Goal: Navigation & Orientation: Go to known website

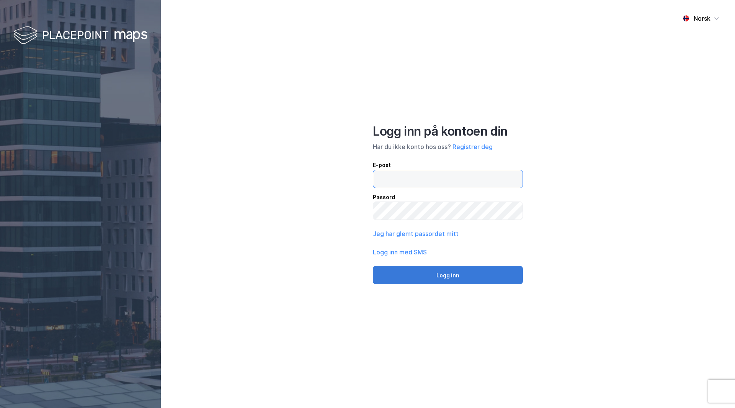
type input "[PERSON_NAME][EMAIL_ADDRESS][DOMAIN_NAME]"
click at [457, 278] on button "Logg inn" at bounding box center [448, 275] width 150 height 18
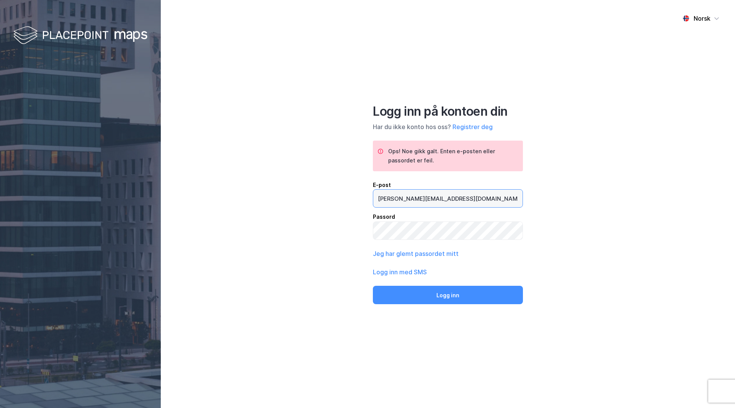
click at [479, 198] on input "[PERSON_NAME][EMAIL_ADDRESS][DOMAIN_NAME]" at bounding box center [447, 199] width 149 height 18
click at [719, 179] on div "Norsk Logg inn på kontoen din Har du ikke konto hos oss? Registrer deg Ops! Noe…" at bounding box center [448, 204] width 574 height 408
click at [489, 306] on div "Norsk Logg inn på kontoen din Har du ikke konto hos oss? Registrer deg Ops! Noe…" at bounding box center [448, 204] width 574 height 408
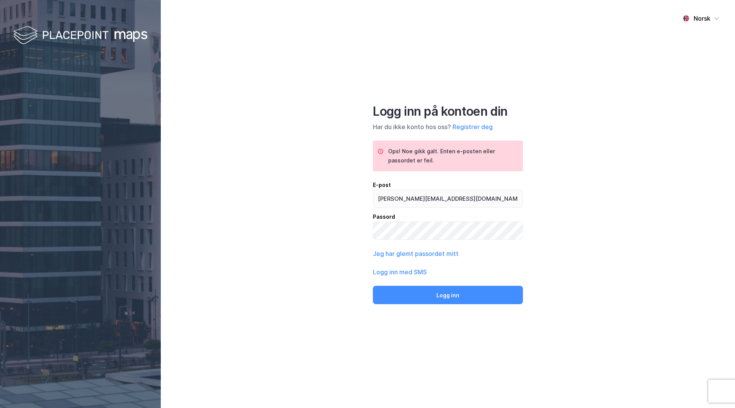
click at [484, 297] on button "Logg inn" at bounding box center [448, 295] width 150 height 18
click at [460, 303] on button "Logg inn" at bounding box center [448, 295] width 150 height 18
drag, startPoint x: 224, startPoint y: 123, endPoint x: 226, endPoint y: 118, distance: 5.2
click at [226, 120] on div "Norsk Logg inn på kontoen din Har du ikke konto hos oss? Registrer deg Ops! Noe…" at bounding box center [448, 204] width 574 height 408
click at [460, 197] on input "[PERSON_NAME][EMAIL_ADDRESS][DOMAIN_NAME]" at bounding box center [447, 199] width 149 height 18
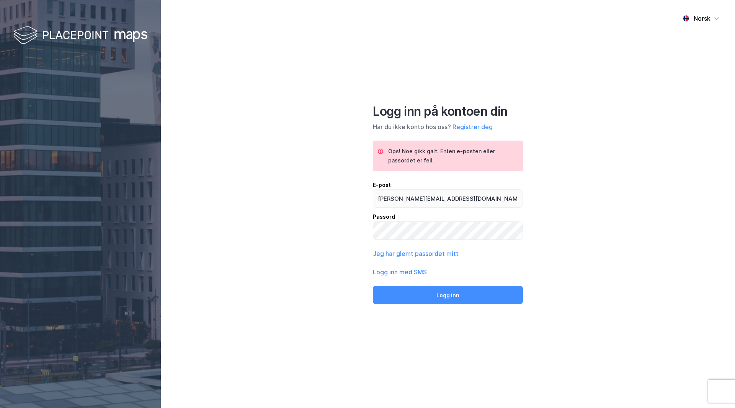
click at [583, 190] on div "Norsk Logg inn på kontoen din Har du ikke konto hos oss? Registrer deg Ops! Noe…" at bounding box center [448, 204] width 574 height 408
click at [414, 242] on div "Logg inn på kontoen din Har du ikke konto hos oss? Registrer deg Ops! Noe gikk …" at bounding box center [448, 204] width 150 height 201
click at [373, 286] on button "Logg inn" at bounding box center [448, 295] width 150 height 18
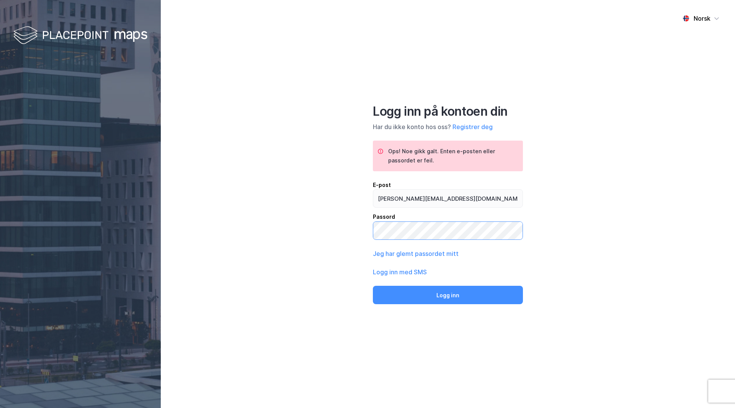
click at [373, 286] on button "Logg inn" at bounding box center [448, 295] width 150 height 18
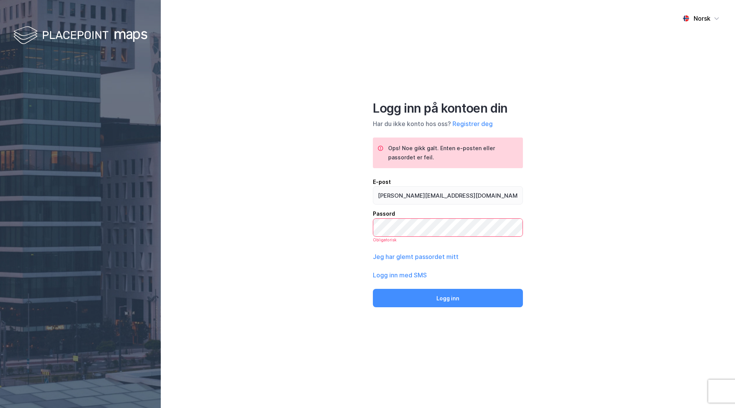
drag, startPoint x: 461, startPoint y: 73, endPoint x: 466, endPoint y: 71, distance: 6.1
click at [465, 72] on div "Norsk Logg inn på kontoen din Har du ikke konto hos oss? Registrer deg Ops! Noe…" at bounding box center [448, 204] width 574 height 408
click at [560, 65] on div "Norsk Logg inn på kontoen din Har du ikke konto hos oss? Registrer deg Ops! Noe…" at bounding box center [448, 204] width 574 height 408
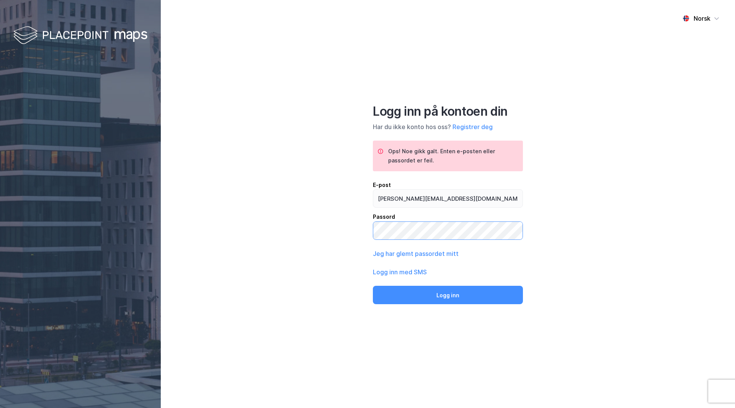
click at [373, 286] on button "Logg inn" at bounding box center [448, 295] width 150 height 18
click at [387, 301] on button "Logg inn" at bounding box center [448, 295] width 150 height 18
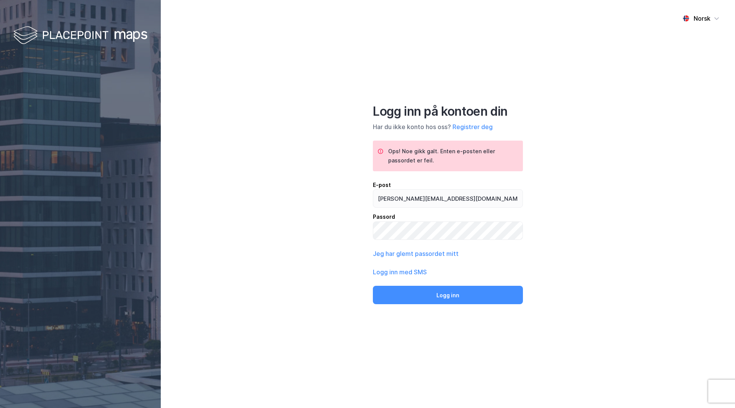
click at [589, 211] on div "Norsk Logg inn på kontoen din Har du ikke konto hos oss? Registrer deg Ops! Noe…" at bounding box center [448, 204] width 574 height 408
click at [573, 200] on div "Norsk Logg inn på kontoen din Har du ikke konto hos oss? Registrer deg Ops! Noe…" at bounding box center [448, 204] width 574 height 408
click at [461, 203] on input "[PERSON_NAME][EMAIL_ADDRESS][DOMAIN_NAME]" at bounding box center [447, 199] width 149 height 18
click at [373, 286] on button "Logg inn" at bounding box center [448, 295] width 150 height 18
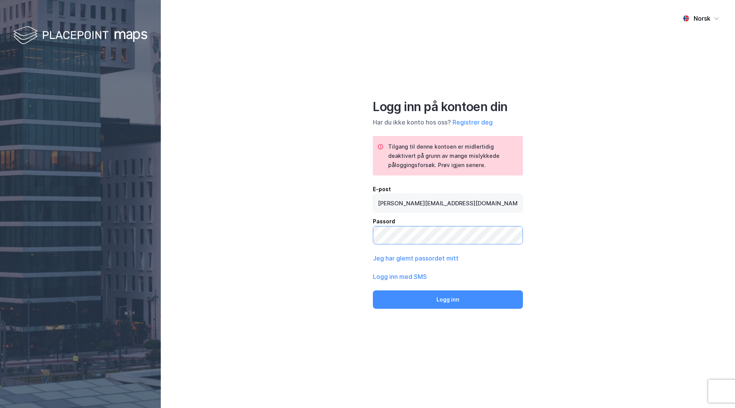
click at [373, 290] on button "Logg inn" at bounding box center [448, 299] width 150 height 18
click at [475, 294] on button "Logg inn" at bounding box center [448, 299] width 150 height 18
click at [469, 301] on button "Logg inn" at bounding box center [448, 299] width 150 height 18
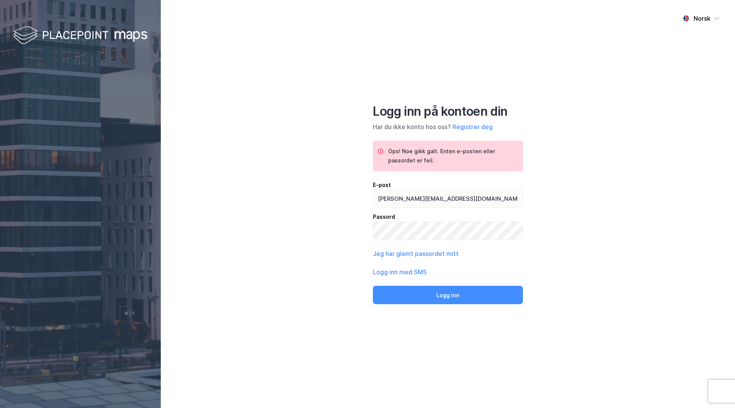
click at [597, 227] on div "Norsk Logg inn på kontoen din Har du ikke konto hos oss? Registrer deg Ops! Noe…" at bounding box center [448, 204] width 574 height 408
